Goal: Task Accomplishment & Management: Complete application form

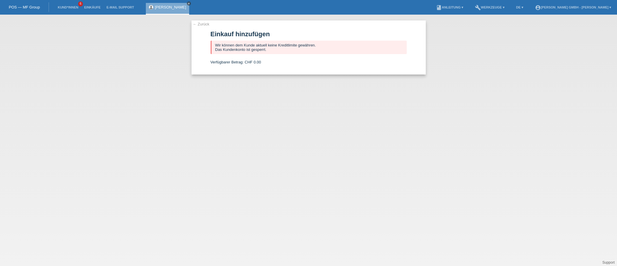
click at [187, 3] on icon "close" at bounding box center [188, 3] width 3 height 3
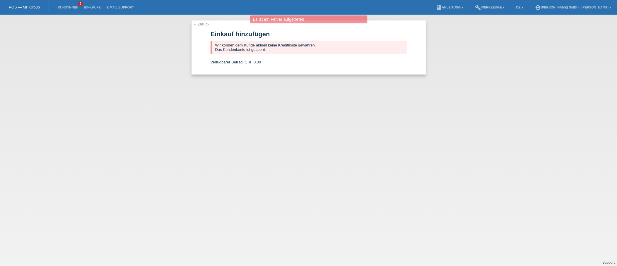
click at [71, 5] on li "Kund*innen 6" at bounding box center [68, 7] width 26 height 15
click at [18, 6] on link "POS — MF Group" at bounding box center [24, 7] width 31 height 4
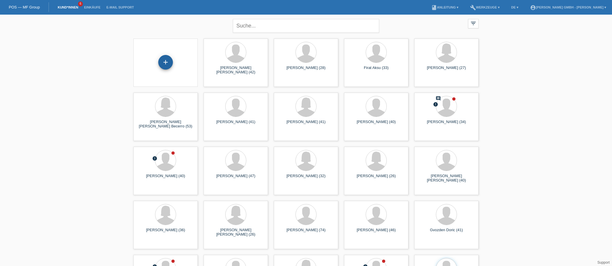
click at [167, 63] on div "+" at bounding box center [165, 62] width 15 height 15
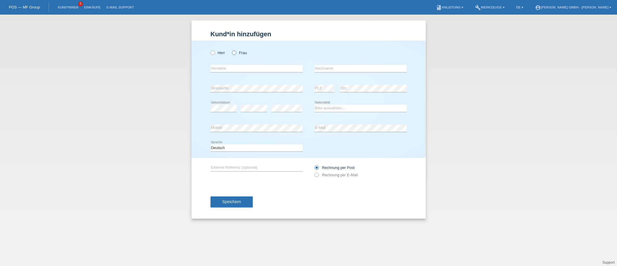
click at [241, 53] on label "Frau" at bounding box center [239, 53] width 15 height 4
click at [236, 53] on input "Frau" at bounding box center [234, 53] width 4 height 4
radio input "true"
click at [227, 68] on input "text" at bounding box center [256, 68] width 92 height 7
type input "[PERSON_NAME]"
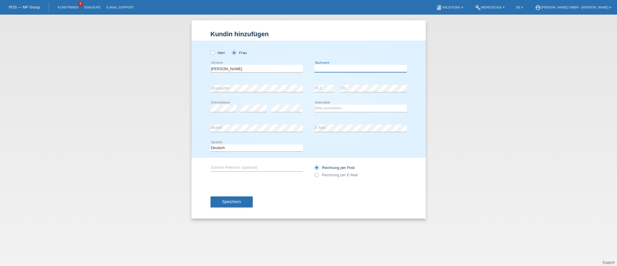
click at [324, 70] on input "text" at bounding box center [360, 68] width 92 height 7
type input "Laudon"
click at [324, 105] on select "Bitte auswählen... [GEOGRAPHIC_DATA] [GEOGRAPHIC_DATA] [GEOGRAPHIC_DATA] [GEOGR…" at bounding box center [360, 108] width 92 height 7
select select "AT"
click at [314, 105] on select "Bitte auswählen... [GEOGRAPHIC_DATA] [GEOGRAPHIC_DATA] [GEOGRAPHIC_DATA] [GEOGR…" at bounding box center [360, 108] width 92 height 7
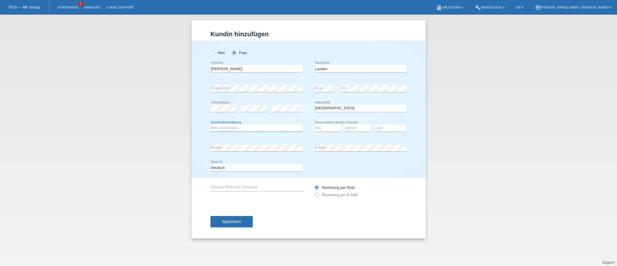
click at [221, 127] on select "Bitte auswählen... C B B - Flüchtlingsstatus Andere" at bounding box center [256, 128] width 92 height 7
select select "B"
click at [210, 125] on select "Bitte auswählen... C B B - Flüchtlingsstatus Andere" at bounding box center [256, 128] width 92 height 7
click at [325, 129] on select "Tag 01 02 03 04 05 06 07 08 09 10 11" at bounding box center [327, 128] width 26 height 7
click at [517, 131] on div "Kund*in hinzufügen [PERSON_NAME] hinzufügen [PERSON_NAME] hinzufügen [PERSON_NA…" at bounding box center [308, 141] width 617 height 252
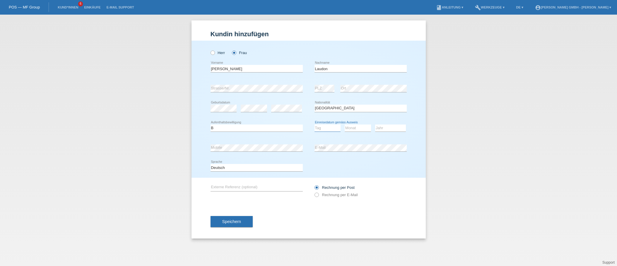
click at [324, 128] on select "Tag 01 02 03 04 05 06 07 08 09 10 11" at bounding box center [327, 128] width 26 height 7
select select "28"
click at [314, 125] on select "Tag 01 02 03 04 05 06 07 08 09 10 11" at bounding box center [327, 128] width 26 height 7
click at [350, 128] on select "Monat 01 02 03 04 05 06 07 08 09 10 11" at bounding box center [358, 128] width 26 height 7
select select "07"
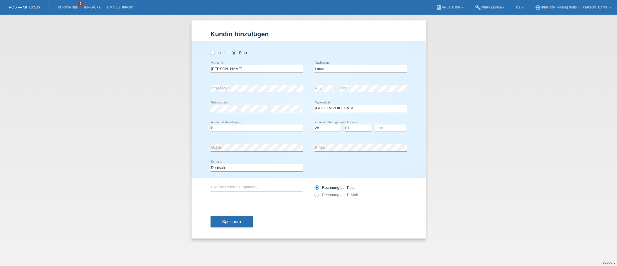
click at [345, 125] on select "Monat 01 02 03 04 05 06 07 08 09 10 11" at bounding box center [358, 128] width 26 height 7
click at [381, 128] on select "Jahr 2025 2024 2023 2022 2021 2020 2019 2018 2017 2016 2015 2014 2013 2012 2011…" at bounding box center [390, 128] width 31 height 7
select select "2022"
click at [375, 125] on select "Jahr 2025 2024 2023 2022 2021 2020 2019 2018 2017 2016 2015 2014 2013 2012 2011…" at bounding box center [390, 128] width 31 height 7
click at [234, 186] on input "text" at bounding box center [256, 187] width 92 height 7
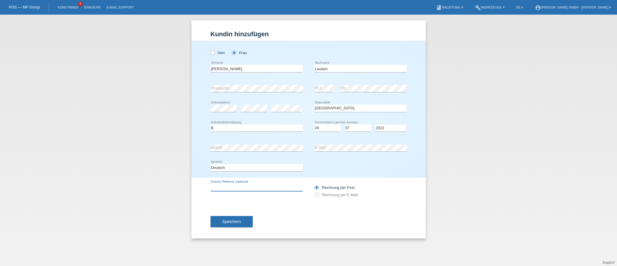
paste input "725010587FA"
type input "72501059IL"
click at [278, 207] on div "Speichern" at bounding box center [308, 222] width 196 height 34
